Goal: Complete application form: Complete application form

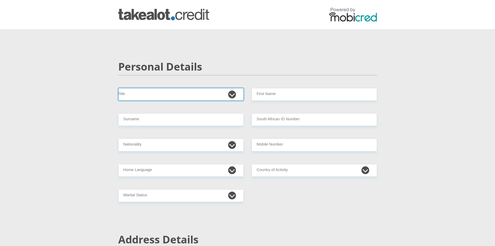
click at [188, 95] on select "Mr Ms Mrs Dr Other" at bounding box center [180, 94] width 125 height 13
select select "Mr"
click at [118, 88] on select "Mr Ms Mrs Dr Other" at bounding box center [180, 94] width 125 height 13
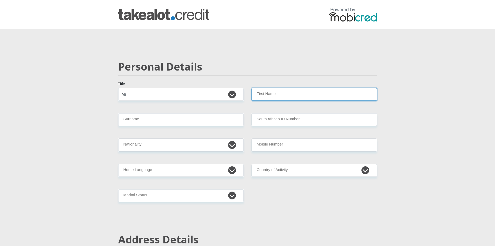
click at [280, 92] on input "First Name" at bounding box center [313, 94] width 125 height 13
type input "Duncan"
type input "Pretorius"
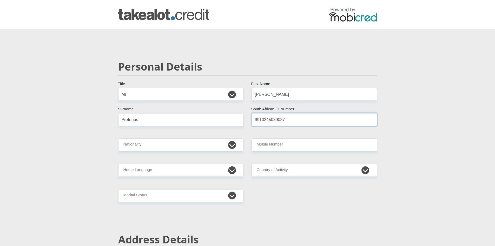
type input "9910245039087"
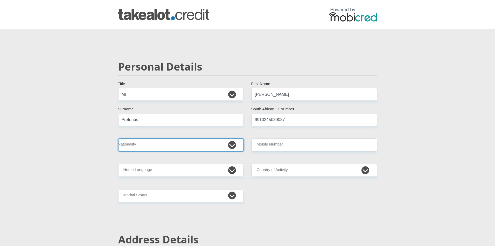
click at [234, 146] on select "South Africa Afghanistan Aland Islands Albania Algeria America Samoa American V…" at bounding box center [180, 144] width 125 height 13
select select "ZAF"
click at [118, 138] on select "South Africa Afghanistan Aland Islands Albania Algeria America Samoa American V…" at bounding box center [180, 144] width 125 height 13
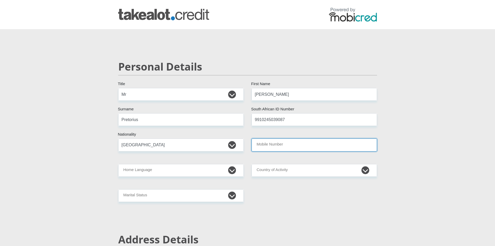
click at [305, 145] on input "Mobile Number" at bounding box center [313, 144] width 125 height 13
type input "0826807179"
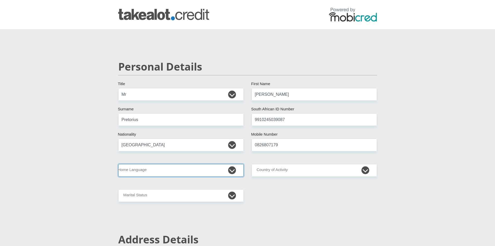
click at [190, 170] on select "Afrikaans English Sepedi South Ndebele Southern Sotho Swati Tsonga Tswana Venda…" at bounding box center [180, 170] width 125 height 13
select select "eng"
click at [118, 164] on select "Afrikaans English Sepedi South Ndebele Southern Sotho Swati Tsonga Tswana Venda…" at bounding box center [180, 170] width 125 height 13
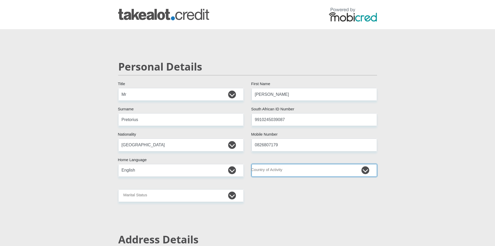
click at [300, 169] on select "South Africa Afghanistan Aland Islands Albania Algeria America Samoa American V…" at bounding box center [313, 170] width 125 height 13
select select "ZAF"
click at [251, 164] on select "South Africa Afghanistan Aland Islands Albania Algeria America Samoa American V…" at bounding box center [313, 170] width 125 height 13
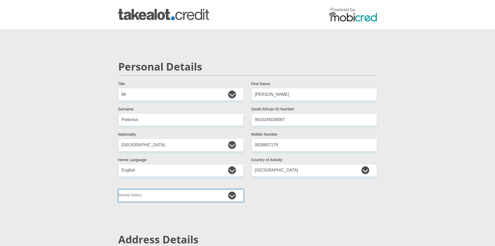
click at [213, 196] on select "Married ANC Single Divorced Widowed Married COP or Customary Law" at bounding box center [180, 195] width 125 height 13
select select "2"
click at [118, 189] on select "Married ANC Single Divorced Widowed Married COP or Customary Law" at bounding box center [180, 195] width 125 height 13
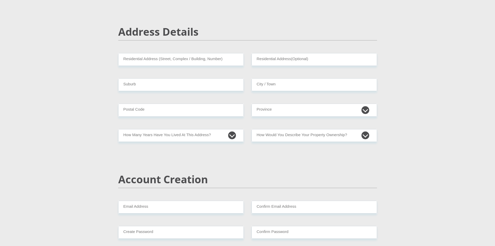
scroll to position [200, 0]
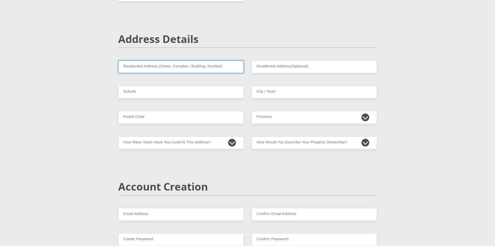
click at [201, 70] on input "Residential Address (Street, Complex / Building, Number)" at bounding box center [180, 66] width 125 height 13
type input "24 Merriman st"
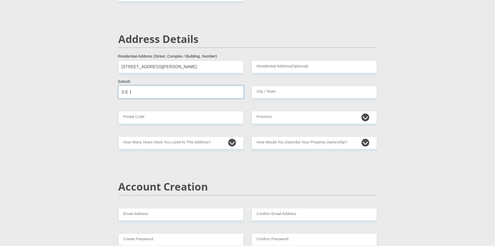
type input "S.E 1"
type input "Vanderbijlpark"
type input "1911"
select select "Gauteng"
select select "2"
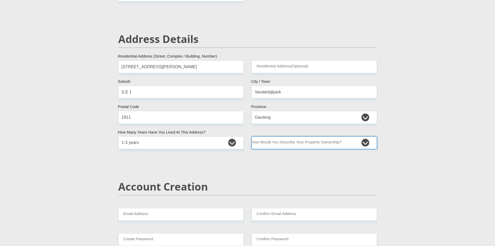
select select "Rented"
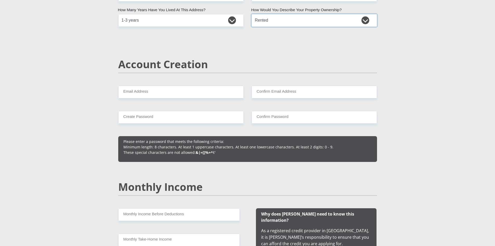
scroll to position [335, 0]
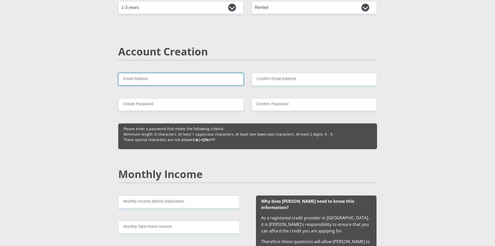
click at [216, 81] on input "Email Address" at bounding box center [180, 79] width 125 height 13
type input "duncanpretorius223@gmail.com"
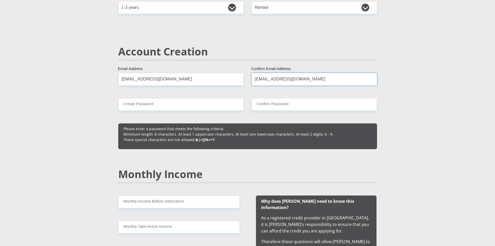
type input "duncanpretorius223@gmail.com"
type input "BesGer1027"
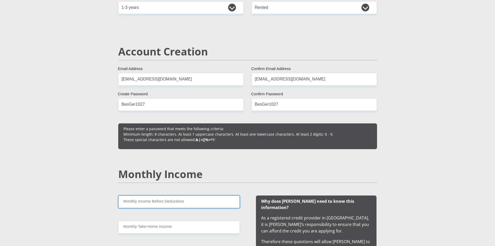
click at [157, 201] on input "Monthly Income Before Deductions" at bounding box center [179, 201] width 122 height 13
type input "6000"
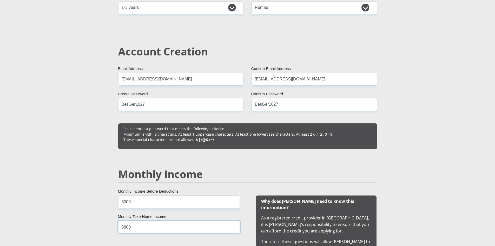
type input "5800"
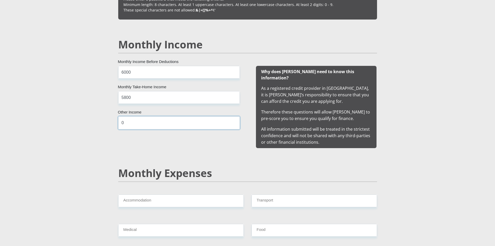
type input "0"
type input "800"
type input "0"
type input "1000"
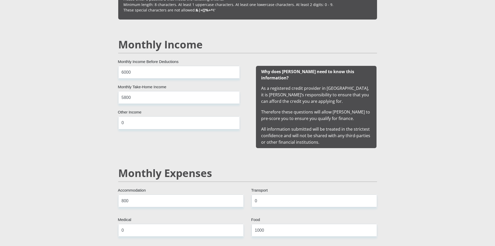
scroll to position [594, 0]
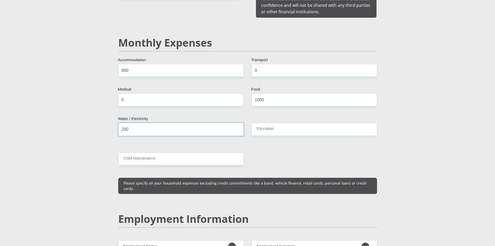
type input "200"
type input "0"
drag, startPoint x: 493, startPoint y: 98, endPoint x: 493, endPoint y: 103, distance: 5.2
click at [493, 103] on section "Personal Details Mr Ms Mrs Dr Other Title Duncan First Name Pretorius Surname 9…" at bounding box center [247, 238] width 495 height 1607
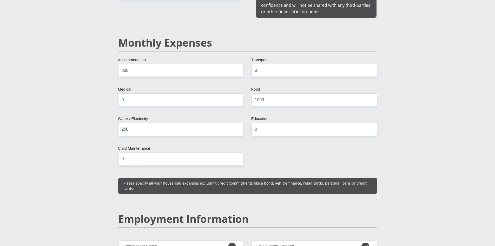
click at [493, 103] on section "Personal Details Mr Ms Mrs Dr Other Title Duncan First Name Pretorius Surname 9…" at bounding box center [247, 238] width 495 height 1607
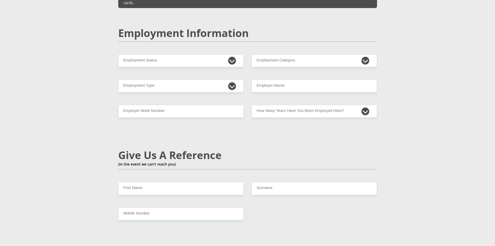
scroll to position [784, 0]
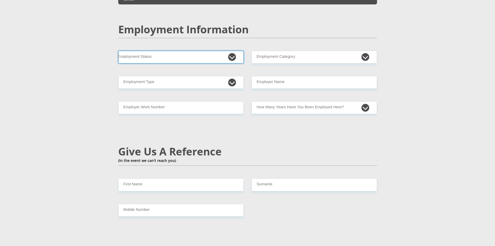
click at [231, 51] on select "Permanent/Full-time Part-time/Casual Contract Worker Self-Employed Housewife Re…" at bounding box center [180, 57] width 125 height 13
select select "1"
click at [118, 51] on select "Permanent/Full-time Part-time/Casual Contract Worker Self-Employed Housewife Re…" at bounding box center [180, 57] width 125 height 13
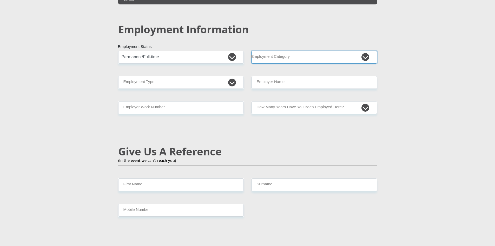
click at [288, 51] on select "AGRICULTURE ALCOHOL & TOBACCO CONSTRUCTION MATERIALS METALLURGY EQUIPMENT FOR R…" at bounding box center [313, 57] width 125 height 13
select select "14"
click at [251, 51] on select "AGRICULTURE ALCOHOL & TOBACCO CONSTRUCTION MATERIALS METALLURGY EQUIPMENT FOR R…" at bounding box center [313, 57] width 125 height 13
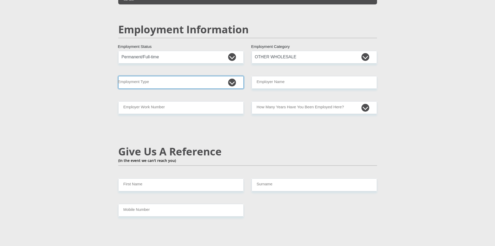
click at [207, 76] on select "College/Lecturer Craft Seller Creative Driver Executive Farmer Forces - Non Com…" at bounding box center [180, 82] width 125 height 13
select select "Unknown/Other"
click at [118, 76] on select "College/Lecturer Craft Seller Creative Driver Executive Farmer Forces - Non Com…" at bounding box center [180, 82] width 125 height 13
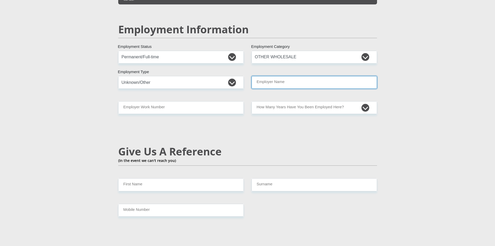
click at [341, 76] on input "Employer Name" at bounding box center [313, 82] width 125 height 13
type input "PicknPay"
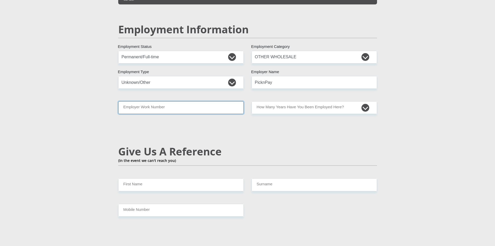
click at [170, 101] on input "Employer Work Number" at bounding box center [180, 107] width 125 height 13
type input "0662602061"
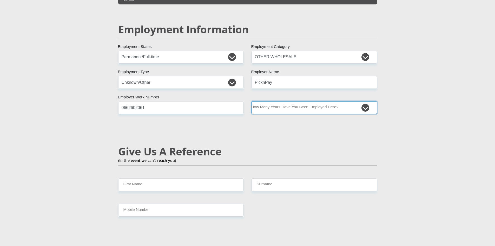
click at [368, 101] on select "less than 1 year 1-3 years 3-5 years 5+ years" at bounding box center [313, 107] width 125 height 13
select select "6"
click at [251, 101] on select "less than 1 year 1-3 years 3-5 years 5+ years" at bounding box center [313, 107] width 125 height 13
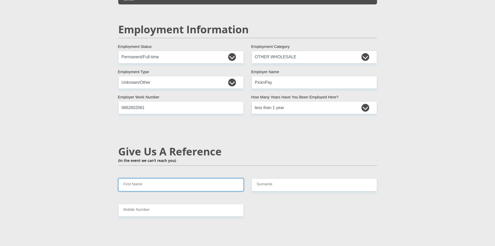
click at [171, 178] on input "First Name" at bounding box center [180, 184] width 125 height 13
type input "Vincent"
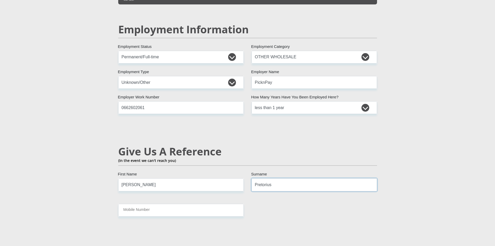
type input "Pretorius"
type input "0725668988"
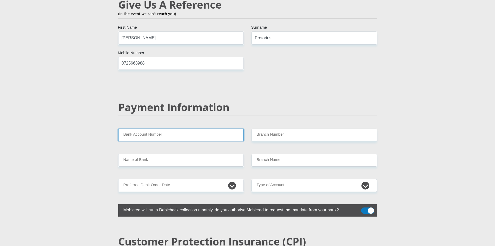
click at [171, 128] on input "Bank Account Number" at bounding box center [180, 134] width 125 height 13
type input "1641375599"
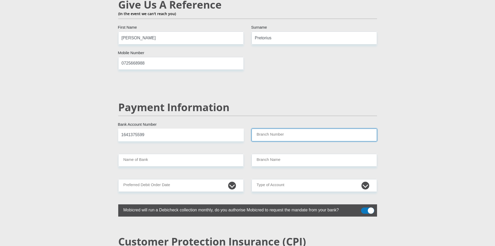
click at [268, 128] on input "Branch Number" at bounding box center [313, 134] width 125 height 13
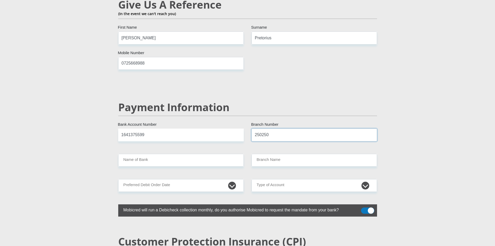
type input "250250"
click at [214, 154] on input "Name of Bank" at bounding box center [180, 160] width 125 height 13
click at [188, 154] on input "Name of Bank" at bounding box center [180, 160] width 125 height 13
click at [280, 128] on input "250250" at bounding box center [313, 134] width 125 height 13
drag, startPoint x: 280, startPoint y: 125, endPoint x: 216, endPoint y: 126, distance: 63.4
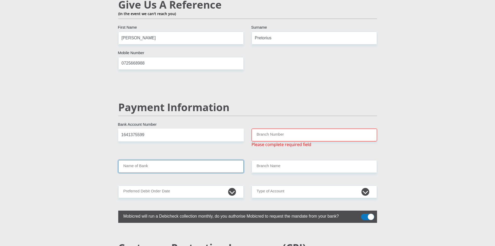
click at [200, 160] on input "Name of Bank" at bounding box center [180, 166] width 125 height 13
click at [266, 128] on input "Branch Number" at bounding box center [313, 134] width 125 height 13
paste input "470010"
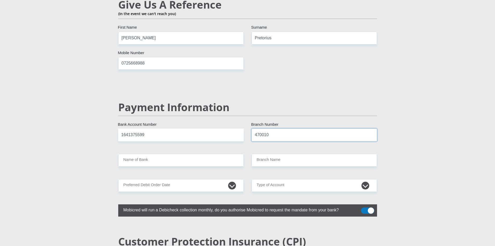
type input "470010"
click at [176, 154] on input "Name of Bank" at bounding box center [180, 160] width 125 height 13
type input "CAPITEC BANK LIMITED"
type input "CAPITEC BANK CPC"
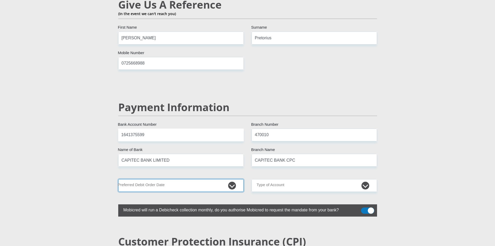
click at [183, 179] on select "1st 2nd 3rd 4th 5th 7th 18th 19th 20th 21st 22nd 23rd 24th 25th 26th 27th 28th …" at bounding box center [180, 185] width 125 height 13
select select "25"
click at [118, 179] on select "1st 2nd 3rd 4th 5th 7th 18th 19th 20th 21st 22nd 23rd 24th 25th 26th 27th 28th …" at bounding box center [180, 185] width 125 height 13
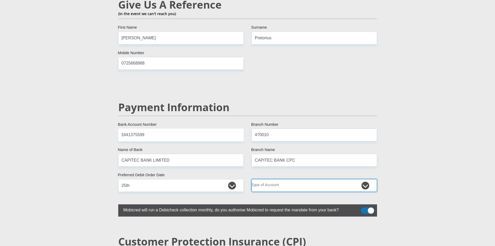
click at [287, 179] on select "Cheque Savings" at bounding box center [313, 185] width 125 height 13
select select "SAV"
click at [251, 179] on select "Cheque Savings" at bounding box center [313, 185] width 125 height 13
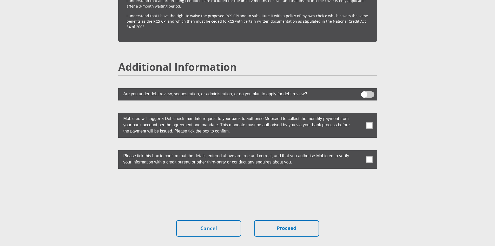
scroll to position [1370, 0]
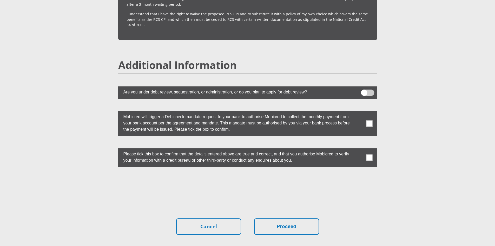
click at [370, 120] on span at bounding box center [369, 123] width 6 height 6
click at [359, 112] on input "checkbox" at bounding box center [359, 112] width 0 height 0
click at [371, 148] on label at bounding box center [247, 157] width 259 height 18
click at [371, 154] on span at bounding box center [369, 157] width 6 height 6
click at [359, 149] on input "checkbox" at bounding box center [359, 149] width 0 height 0
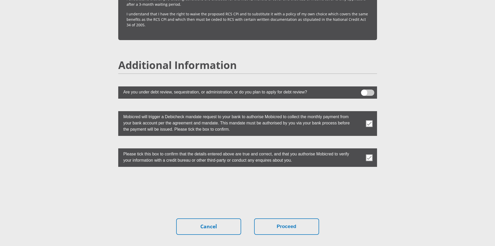
click at [331, 182] on div at bounding box center [247, 189] width 267 height 20
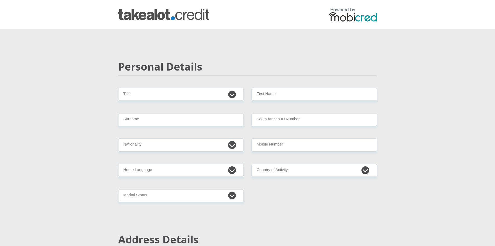
scroll to position [1370, 0]
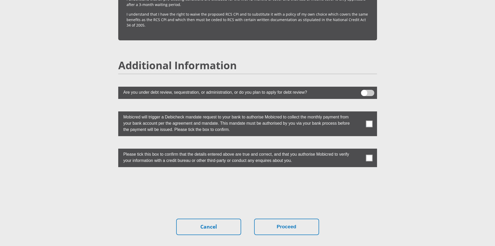
click at [370, 120] on span at bounding box center [369, 123] width 6 height 6
click at [359, 112] on input "checkbox" at bounding box center [359, 112] width 0 height 0
click at [371, 154] on span at bounding box center [369, 157] width 6 height 6
click at [359, 150] on input "checkbox" at bounding box center [359, 150] width 0 height 0
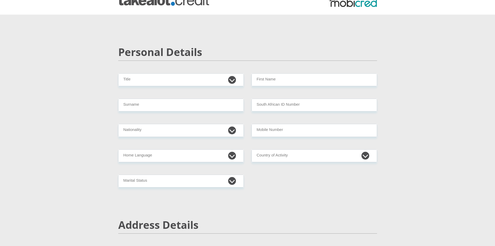
scroll to position [0, 0]
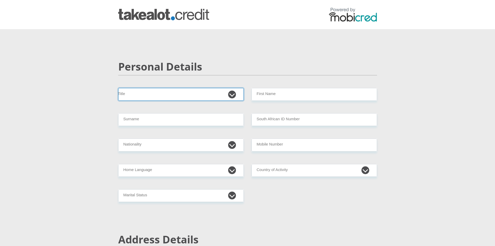
click at [229, 95] on select "Mr Ms Mrs Dr Other" at bounding box center [180, 94] width 125 height 13
select select "Mr"
click at [118, 88] on select "Mr Ms Mrs Dr Other" at bounding box center [180, 94] width 125 height 13
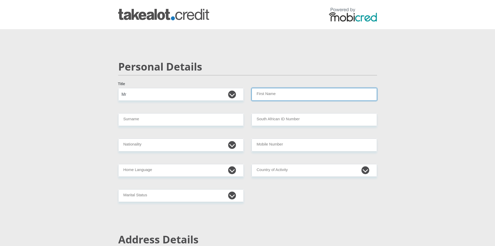
click at [276, 97] on input "First Name" at bounding box center [313, 94] width 125 height 13
type input "Duncan"
type input "Pretorius"
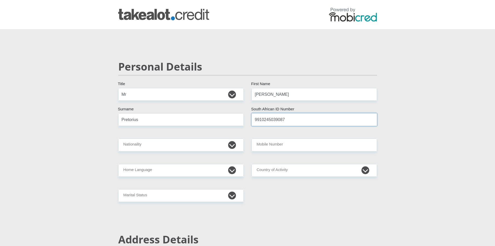
type input "9910245039087"
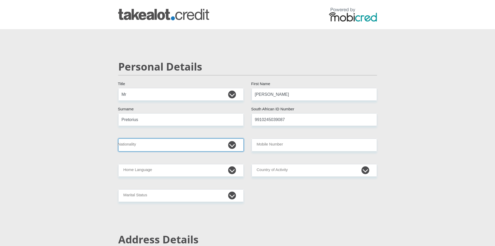
select select "ZAF"
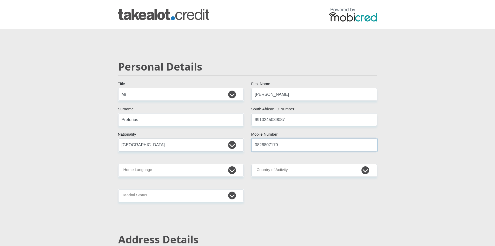
type input "0826807179"
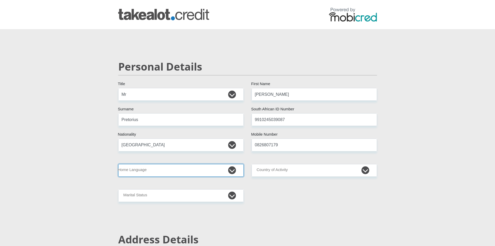
select select "eng"
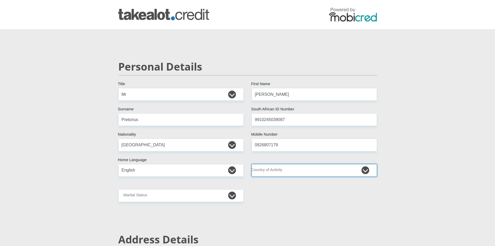
select select "ZAF"
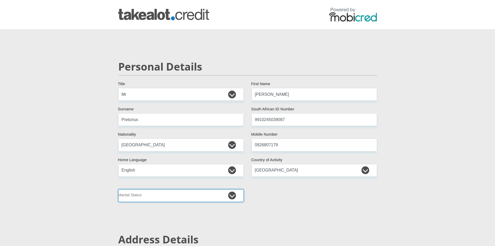
select select "2"
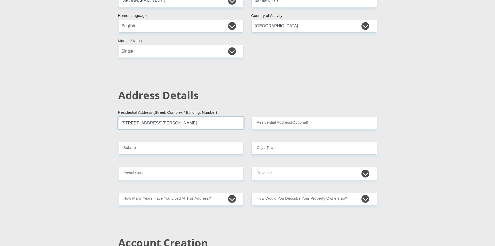
type input "24 Merriman st"
type input "S.E 1"
type input "Vanderbijlpark"
type input "1911"
select select "Gauteng"
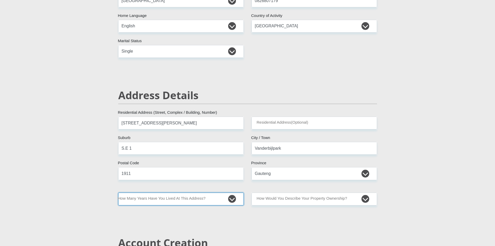
select select "2"
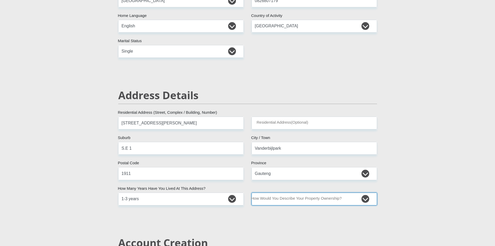
select select "Rented"
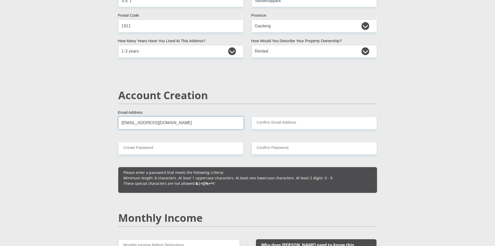
type input "duncanpretorius223@gmail.com"
type input "BesGer1027"
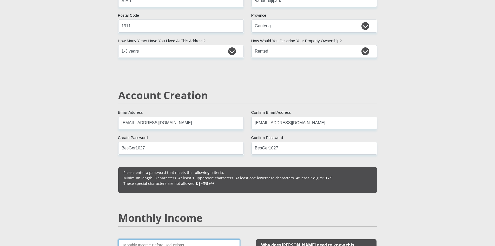
scroll to position [297, 0]
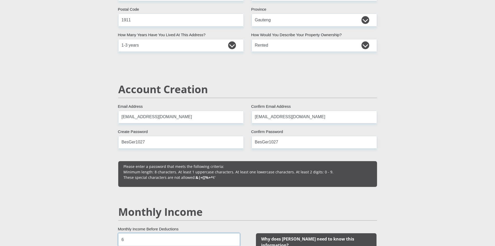
type input "6"
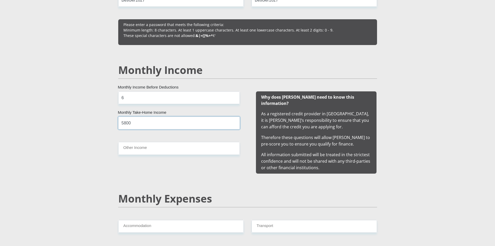
type input "5800"
type input "0"
type input "800"
type input "0"
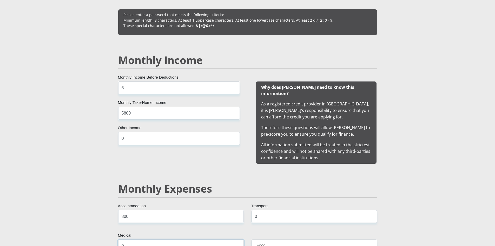
type input "0"
type input "1000"
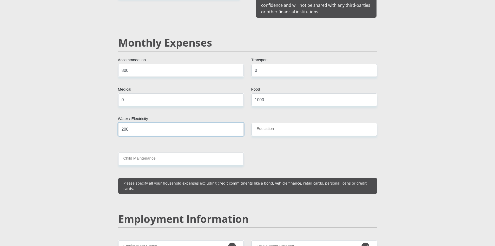
type input "200"
type input "0"
select select "1"
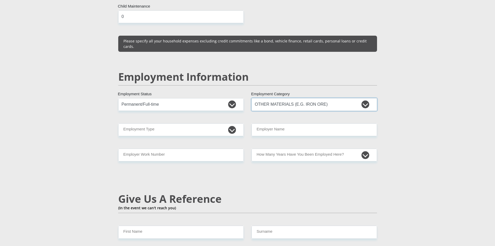
scroll to position [738, 0]
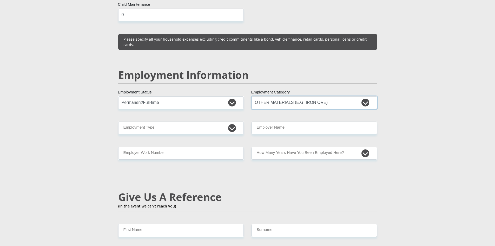
click at [365, 96] on select "AGRICULTURE ALCOHOL & TOBACCO CONSTRUCTION MATERIALS METALLURGY EQUIPMENT FOR R…" at bounding box center [313, 102] width 125 height 13
select select "14"
click at [251, 96] on select "AGRICULTURE ALCOHOL & TOBACCO CONSTRUCTION MATERIALS METALLURGY EQUIPMENT FOR R…" at bounding box center [313, 102] width 125 height 13
click at [204, 121] on select "College/Lecturer Craft Seller Creative Driver Executive Farmer Forces - Non Com…" at bounding box center [180, 127] width 125 height 13
select select "Unknown/Other"
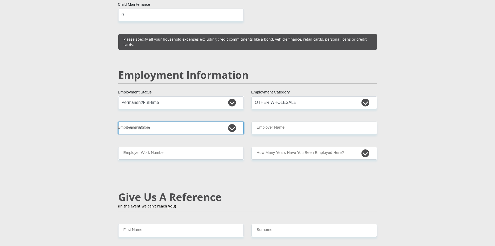
click at [118, 121] on select "College/Lecturer Craft Seller Creative Driver Executive Farmer Forces - Non Com…" at bounding box center [180, 127] width 125 height 13
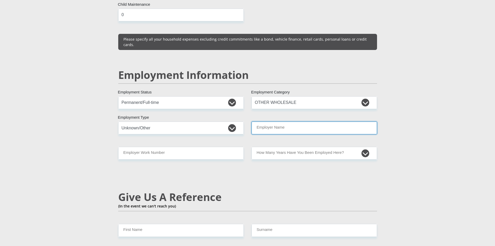
click at [297, 121] on input "Employer Name" at bounding box center [313, 127] width 125 height 13
type input "Picknpay"
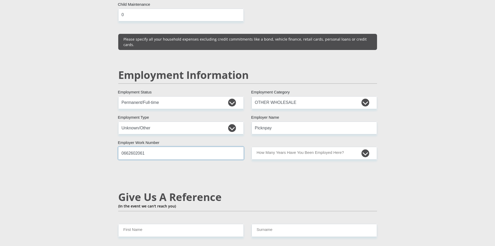
type input "0662602061"
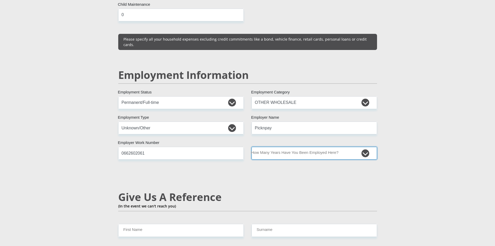
select select "6"
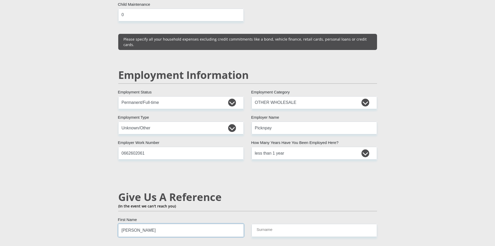
type input "Vincent"
type input "Pretorius"
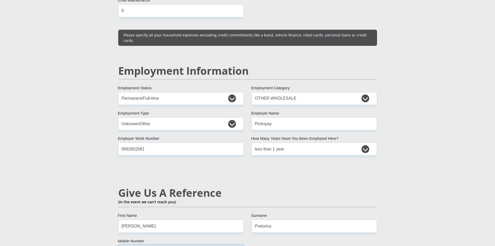
type input "0725668988"
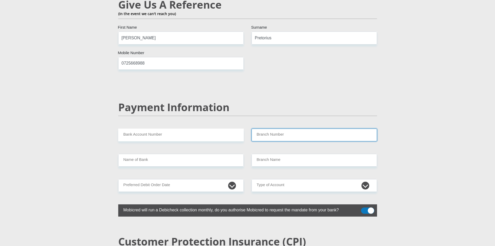
paste input "470010"
type input "470010"
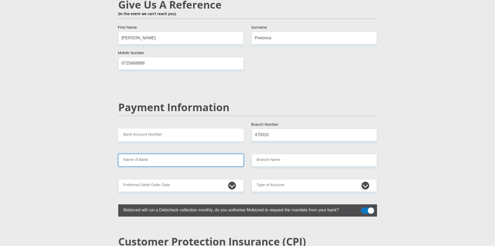
type input "CAPITEC BANK LIMITED"
type input "CAPITEC BANK CPC"
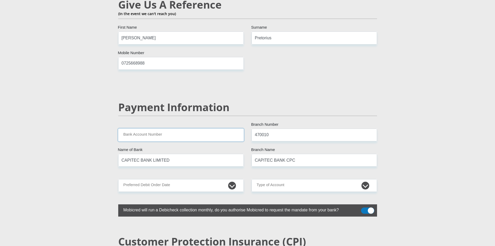
click at [171, 128] on input "Bank Account Number" at bounding box center [180, 134] width 125 height 13
type input "1641375599"
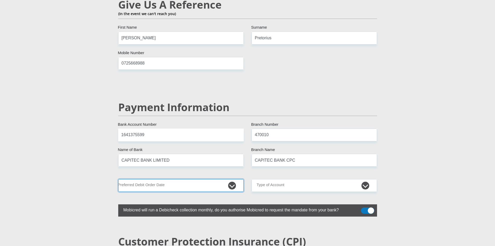
click at [183, 179] on select "1st 2nd 3rd 4th 5th 7th 18th 19th 20th 21st 22nd 23rd 24th 25th 26th 27th 28th …" at bounding box center [180, 185] width 125 height 13
select select "25"
click at [118, 179] on select "1st 2nd 3rd 4th 5th 7th 18th 19th 20th 21st 22nd 23rd 24th 25th 26th 27th 28th …" at bounding box center [180, 185] width 125 height 13
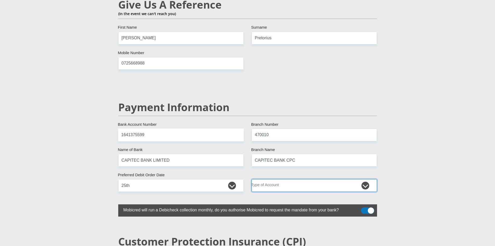
click at [284, 179] on select "Cheque Savings" at bounding box center [313, 185] width 125 height 13
select select "SAV"
click at [251, 179] on select "Cheque Savings" at bounding box center [313, 185] width 125 height 13
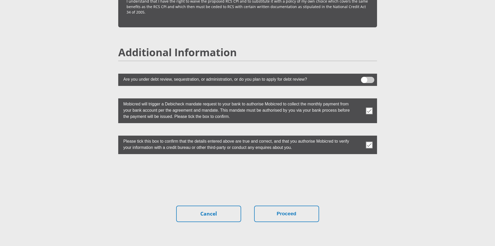
scroll to position [1390, 0]
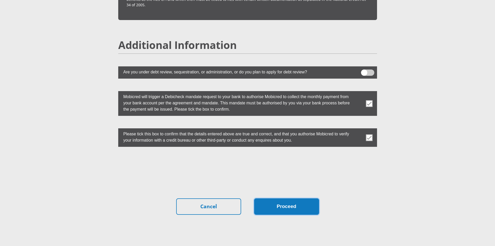
click at [289, 198] on button "Proceed" at bounding box center [286, 206] width 65 height 16
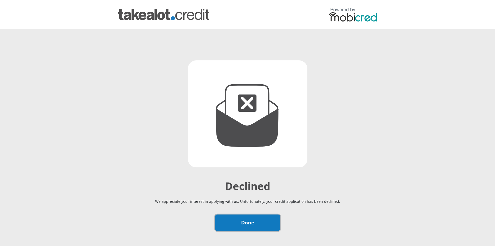
click at [275, 221] on link "Done" at bounding box center [247, 222] width 65 height 16
